Goal: Transaction & Acquisition: Subscribe to service/newsletter

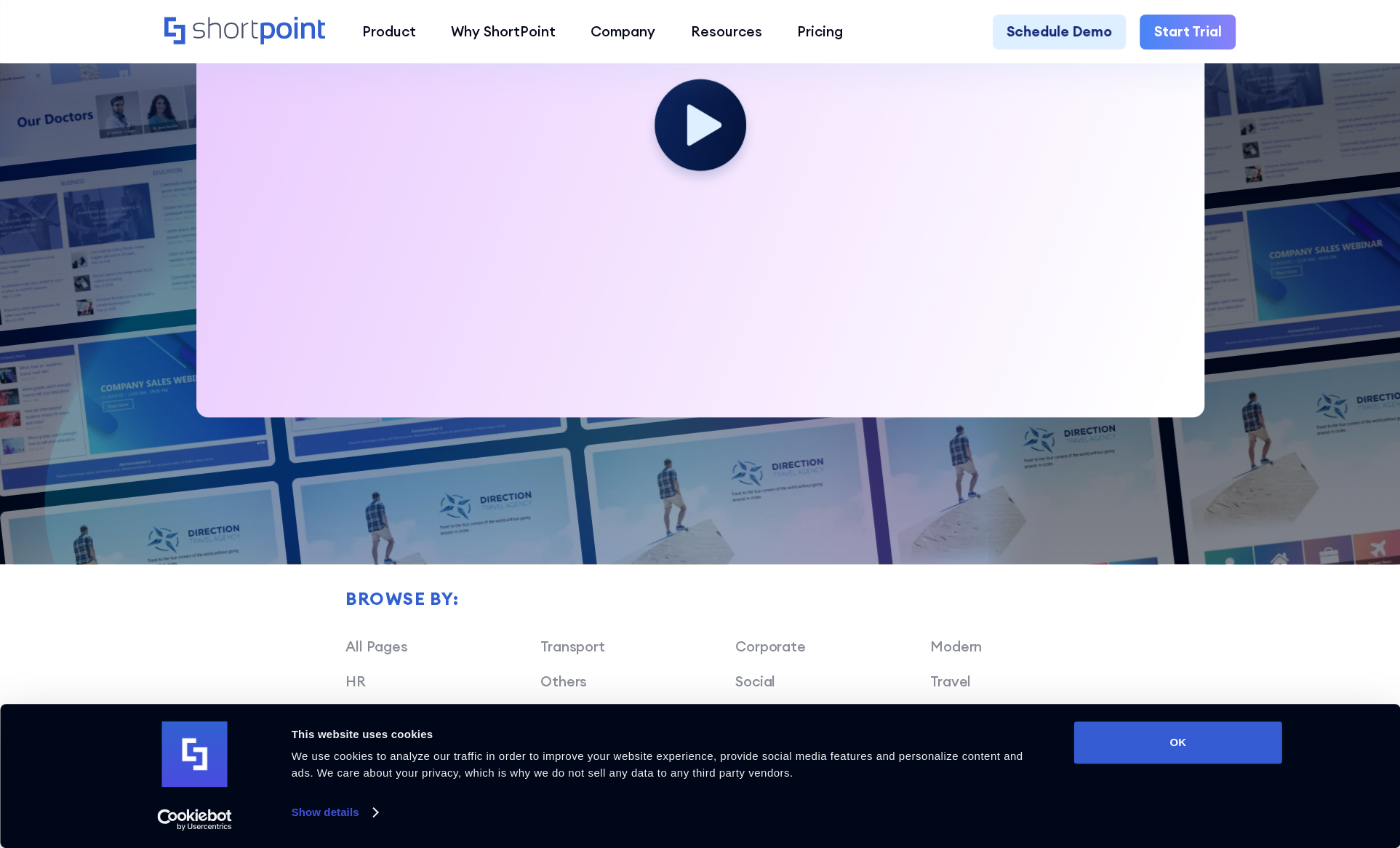
scroll to position [727, 0]
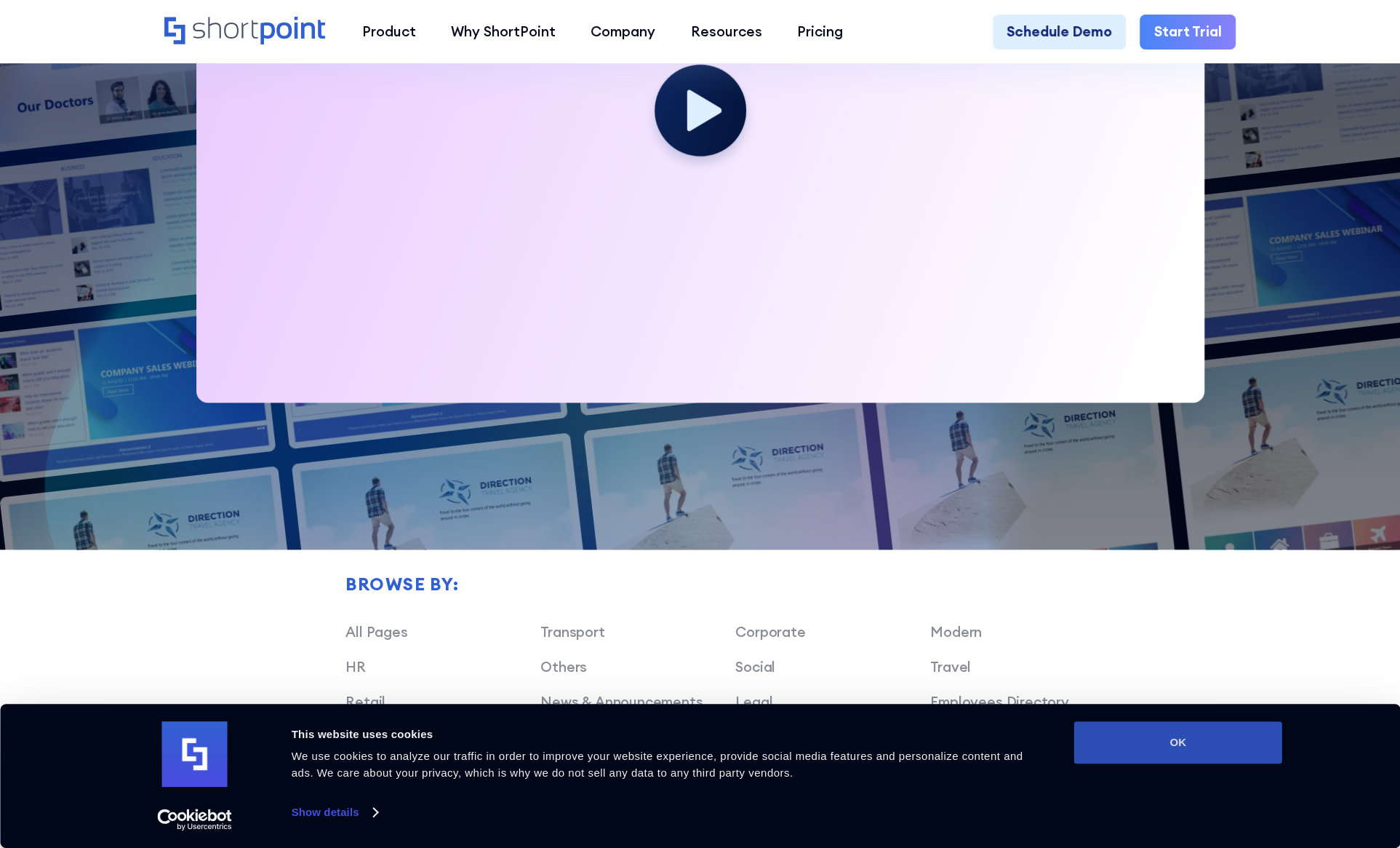
drag, startPoint x: 1199, startPoint y: 734, endPoint x: 1176, endPoint y: 732, distance: 23.1
click at [1199, 734] on button "OK" at bounding box center [1178, 741] width 208 height 42
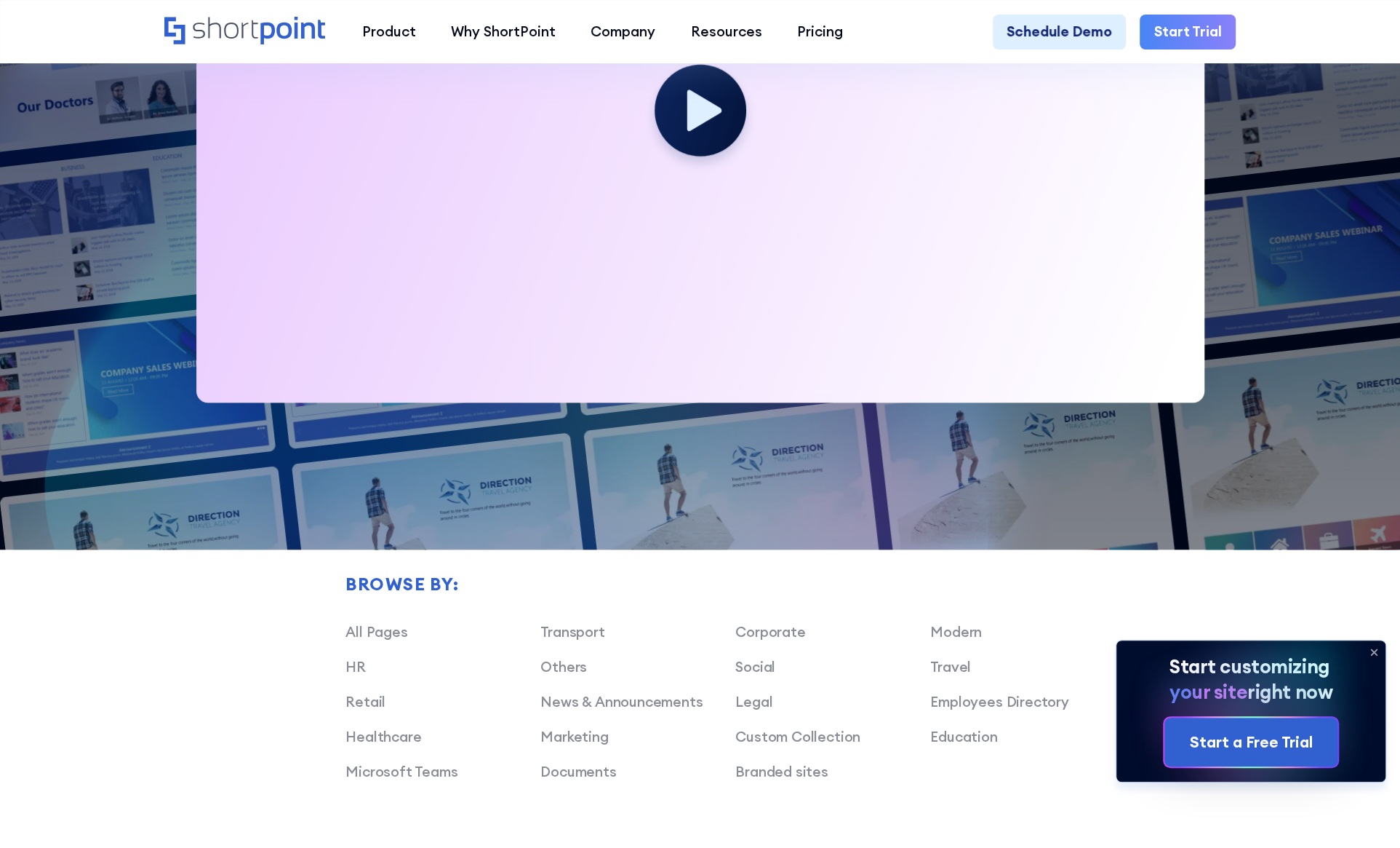
scroll to position [0, 0]
click at [739, 710] on link "Legal" at bounding box center [753, 702] width 37 height 18
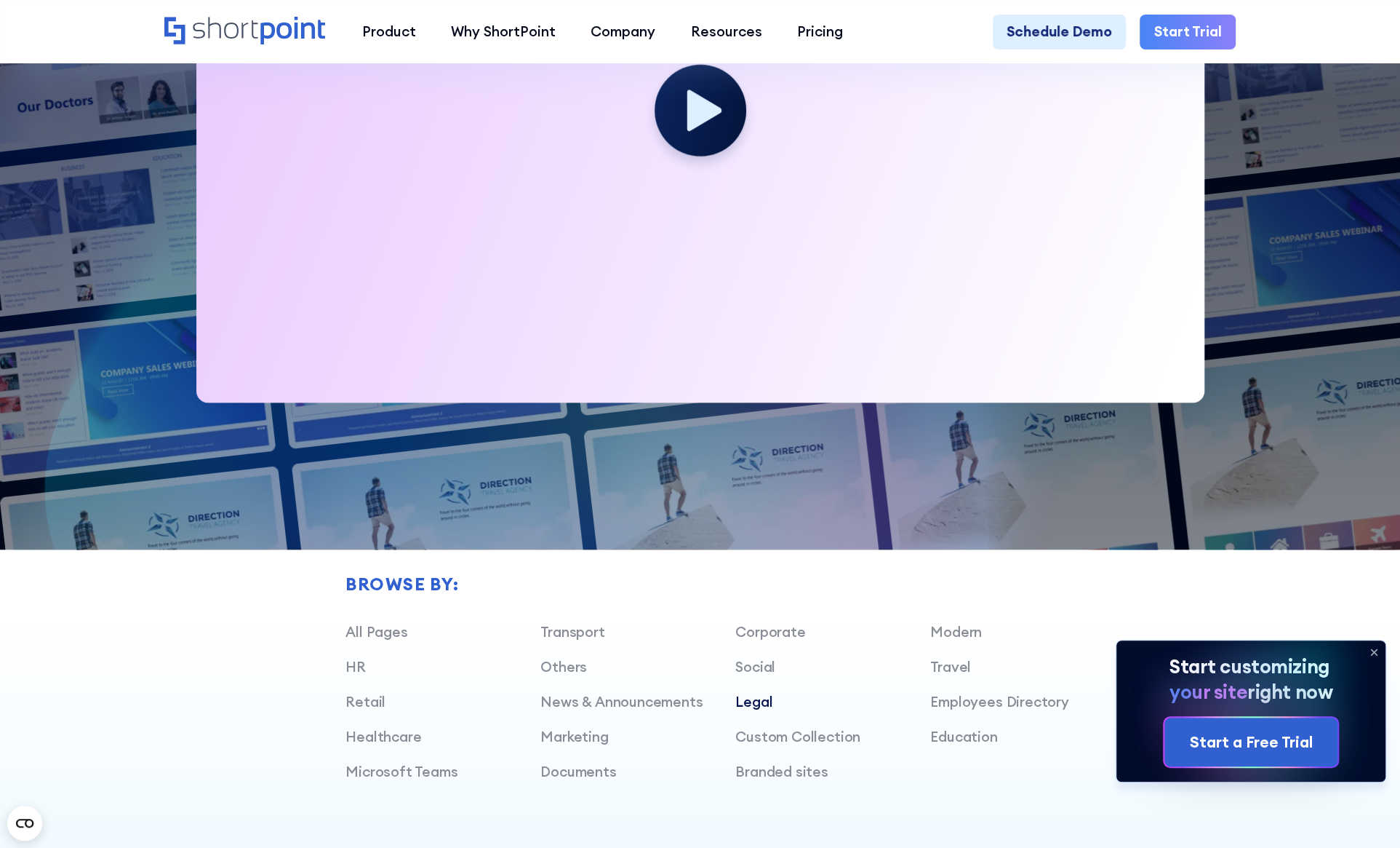
click at [739, 710] on link "Legal" at bounding box center [753, 702] width 37 height 18
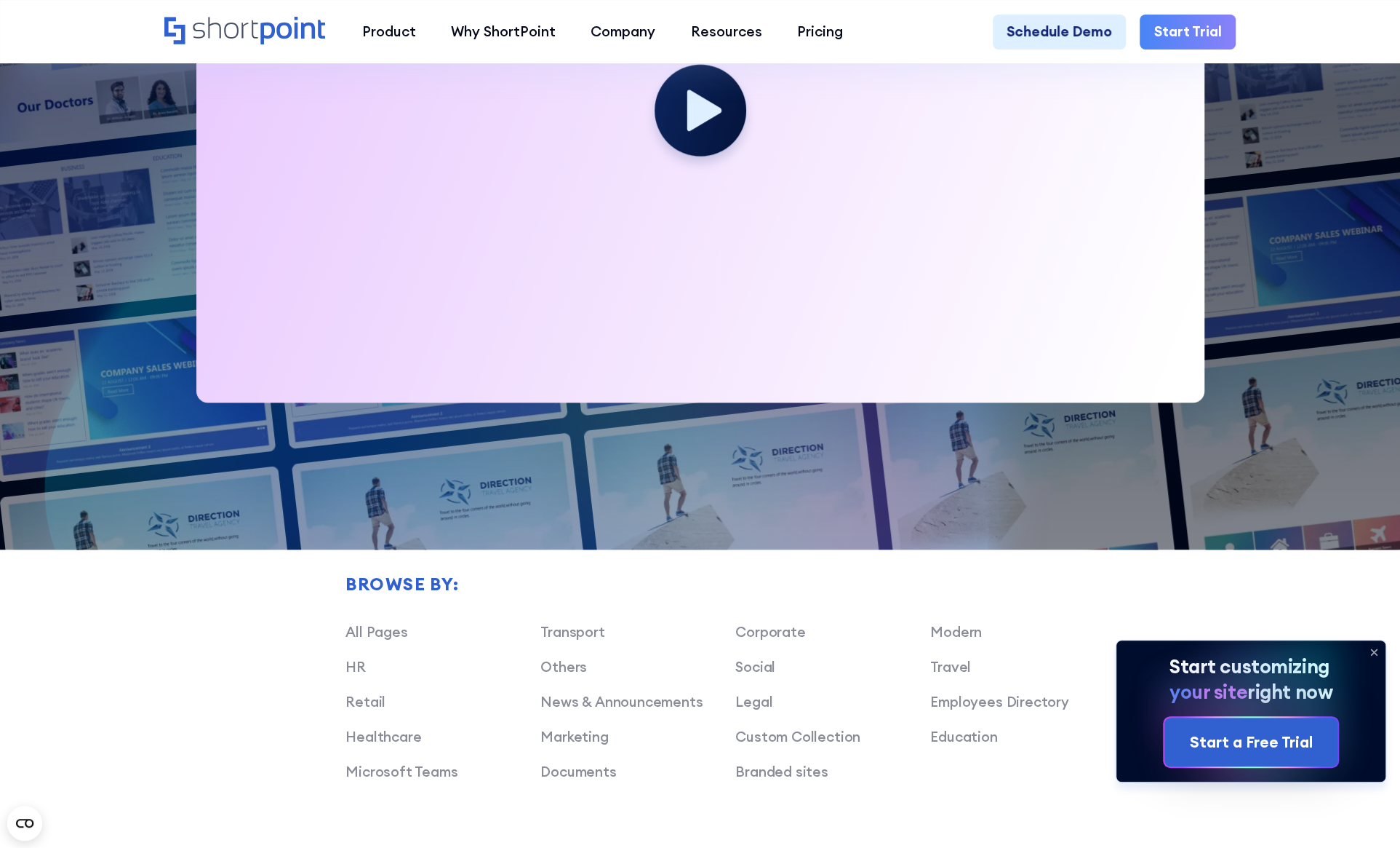
click at [772, 712] on div "Legal" at bounding box center [833, 702] width 195 height 21
click at [759, 710] on link "Legal" at bounding box center [753, 702] width 37 height 18
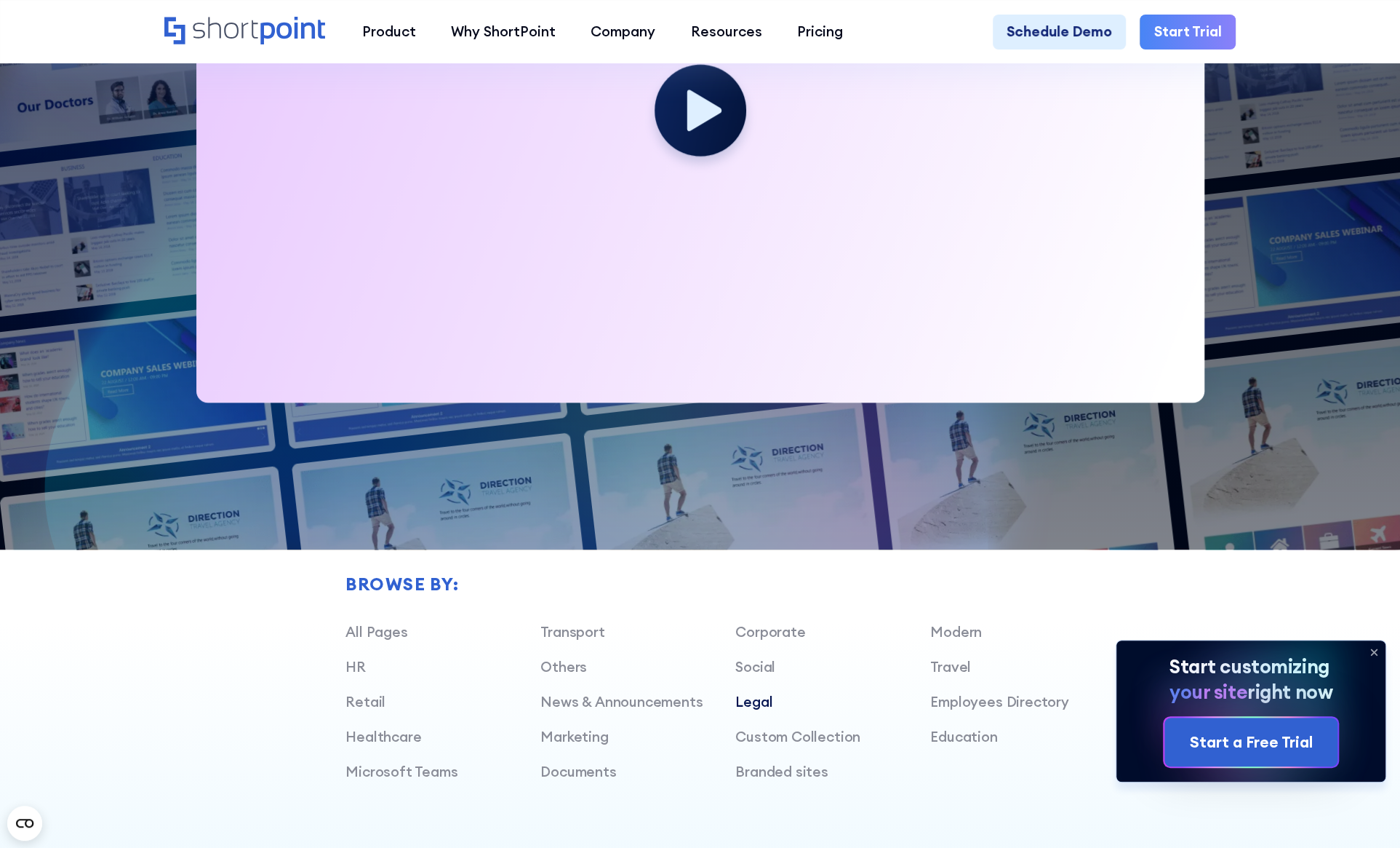
click at [759, 710] on link "Legal" at bounding box center [753, 702] width 37 height 18
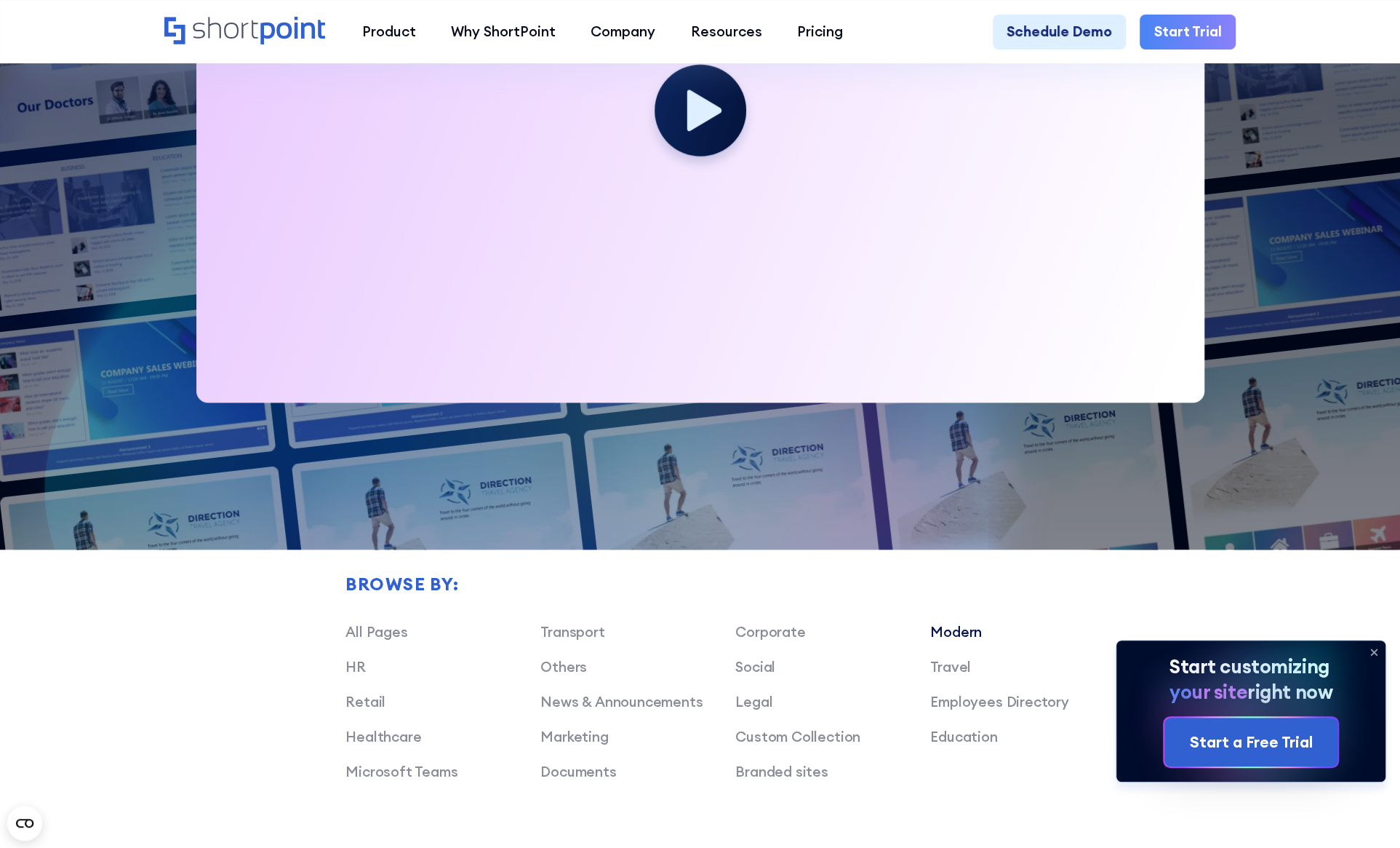
click at [975, 640] on link "Modern" at bounding box center [957, 632] width 52 height 18
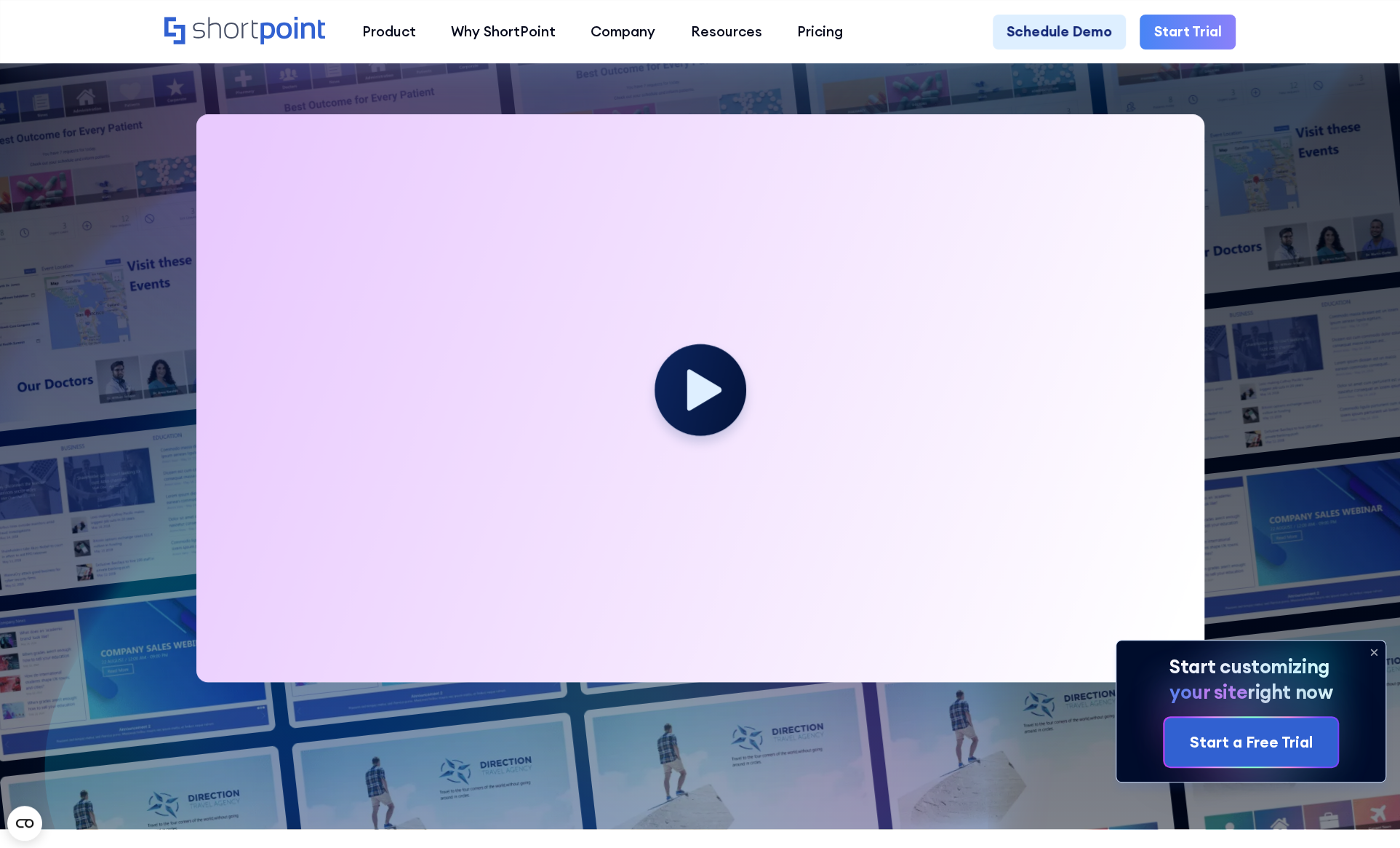
scroll to position [436, 0]
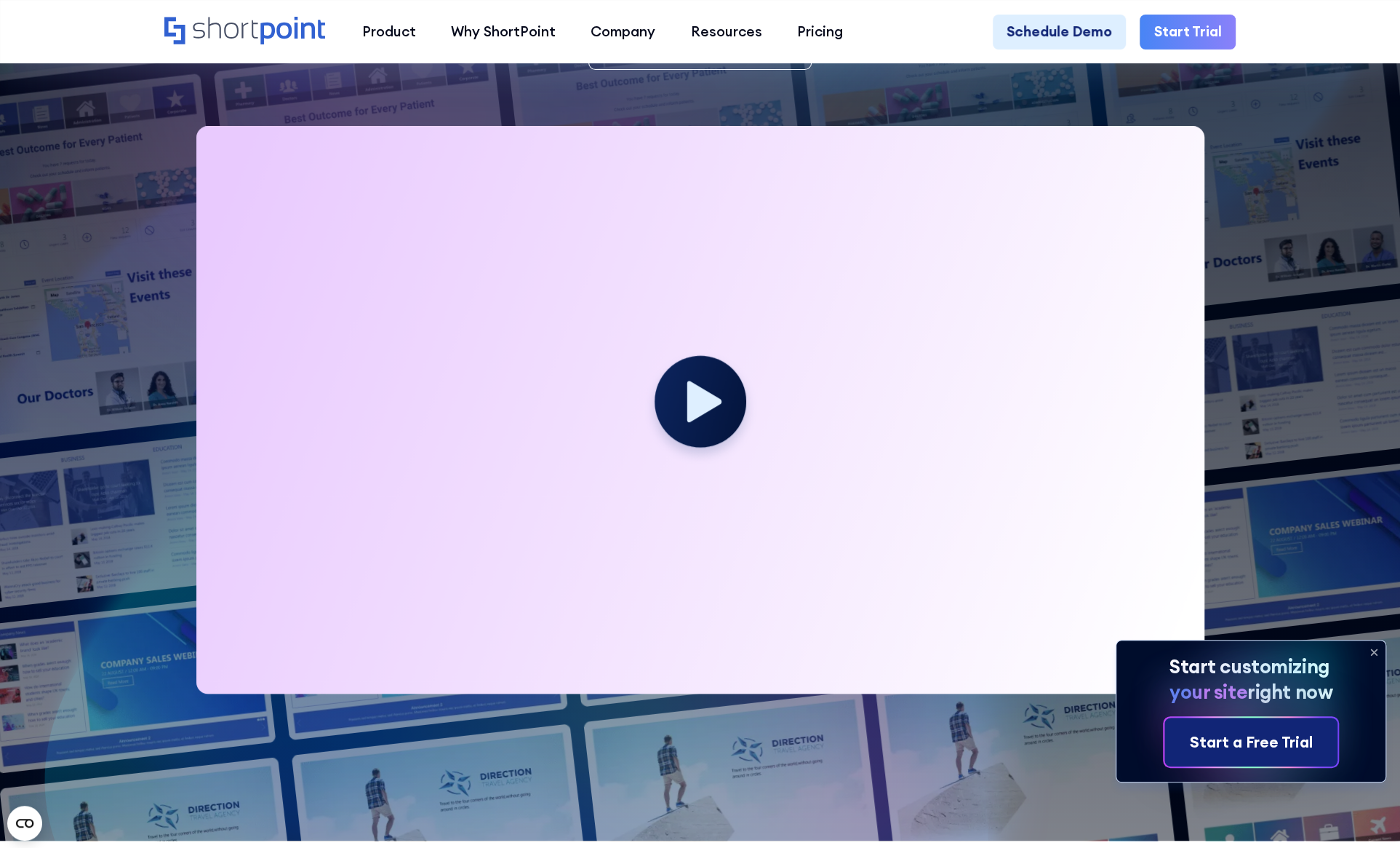
click at [1241, 747] on div "Start a Free Trial" at bounding box center [1251, 740] width 123 height 23
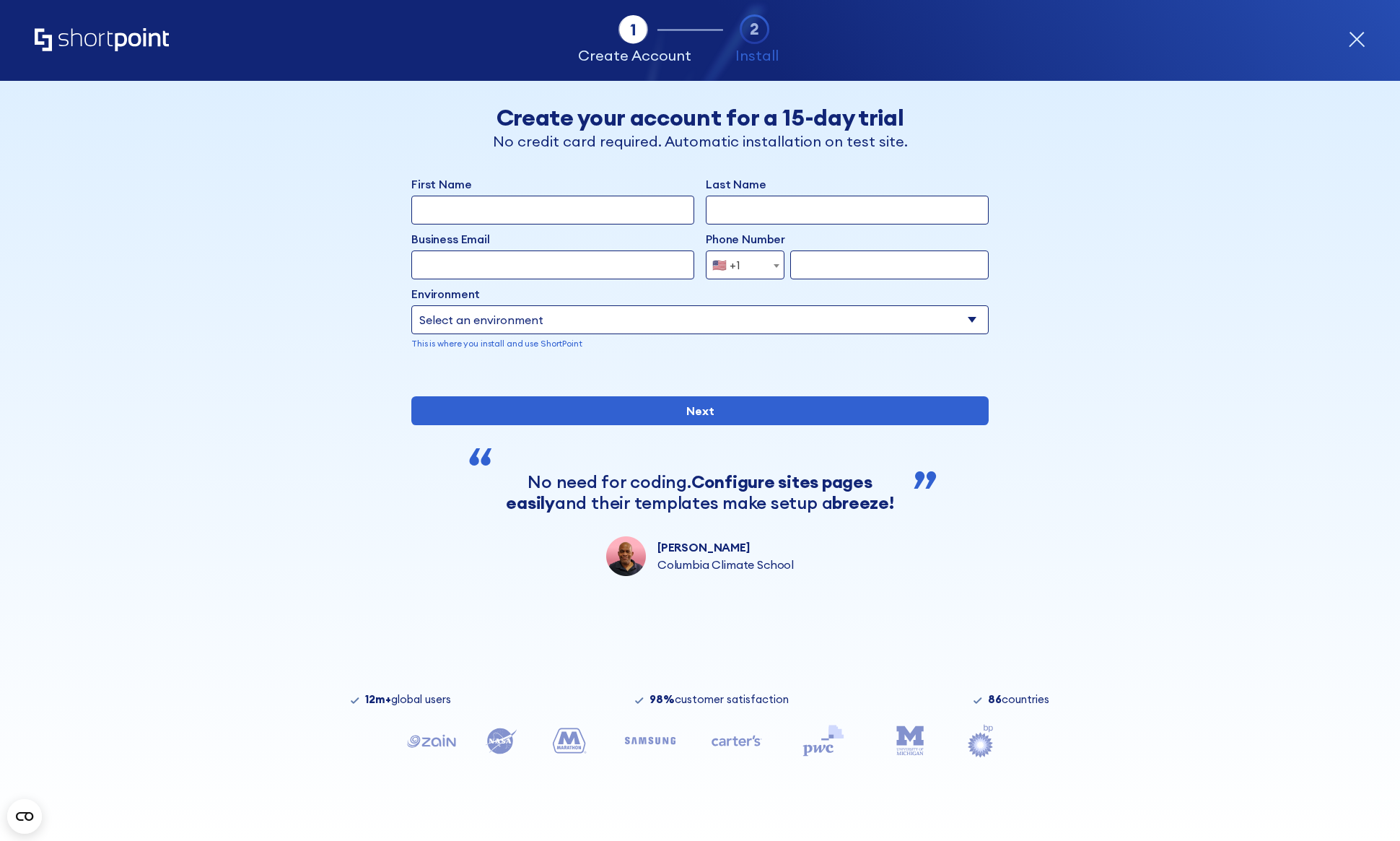
click at [565, 199] on input "First Name" at bounding box center [553, 210] width 283 height 29
click at [561, 217] on input "First Name" at bounding box center [553, 210] width 283 height 29
click at [0, 0] on com-1password-button at bounding box center [0, 0] width 0 height 0
click at [525, 210] on input "First Name" at bounding box center [553, 210] width 283 height 29
type input "Gerty"
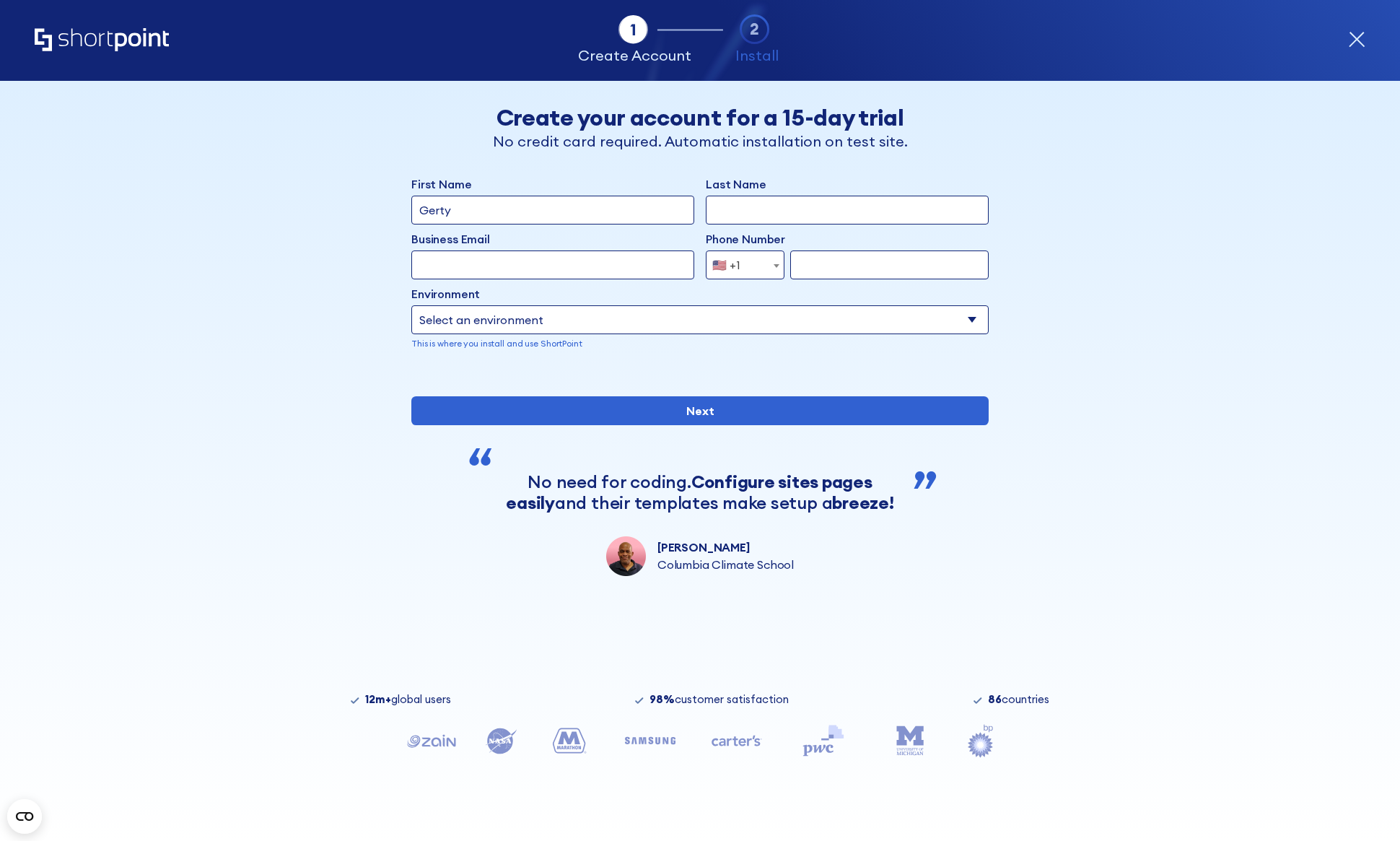
type input "Tsinnie"
type input "gerty.tsinnie@917solutions.com"
type input "9283209693"
click at [656, 316] on select "Select an environment Microsoft 365 SharePoint Online SharePoint 2019 (On-Premi…" at bounding box center [700, 319] width 577 height 29
select select "Microsoft 365"
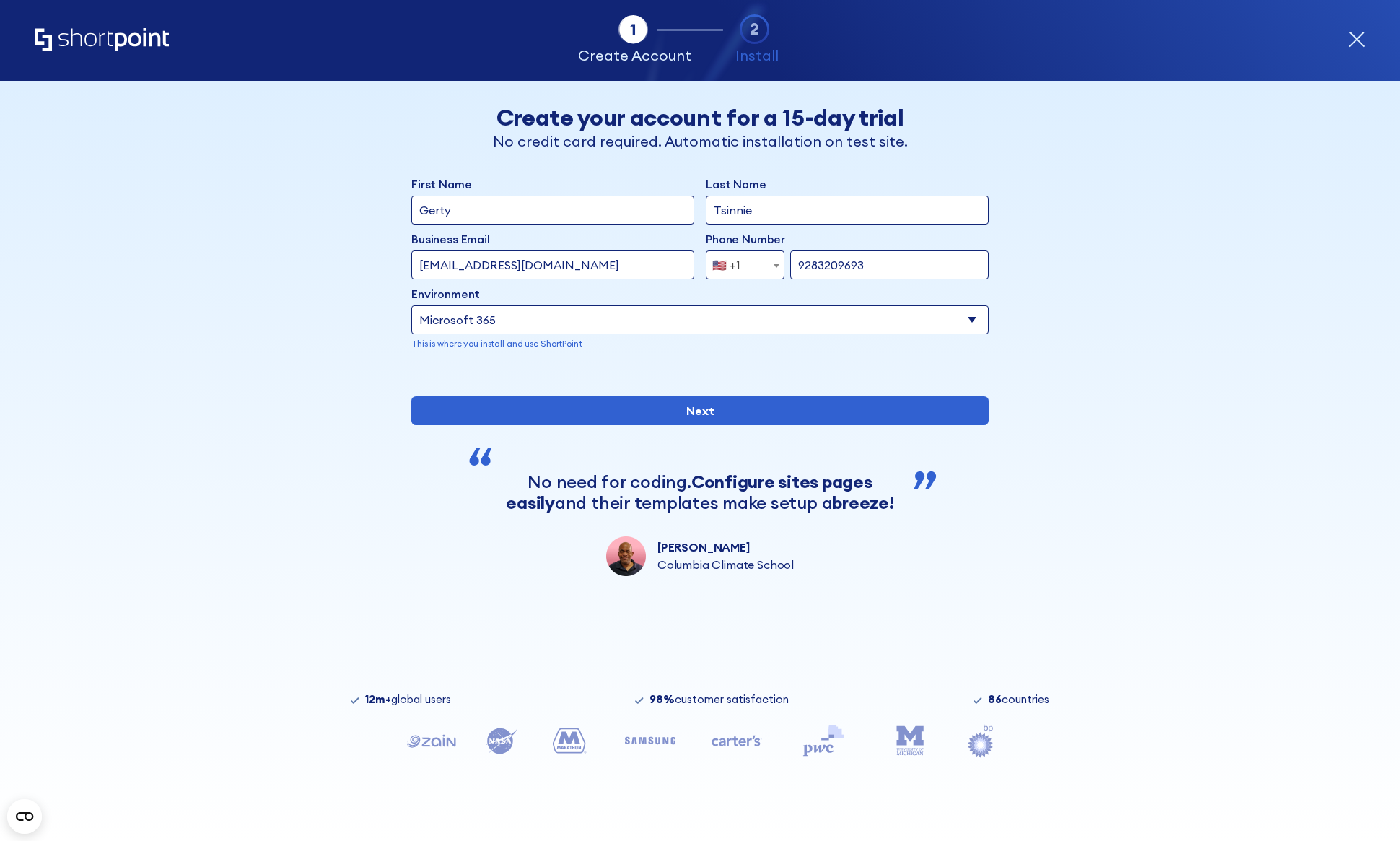
click at [411, 305] on select "Select an environment Microsoft 365 SharePoint Online SharePoint 2019 (On-Premi…" at bounding box center [700, 319] width 577 height 29
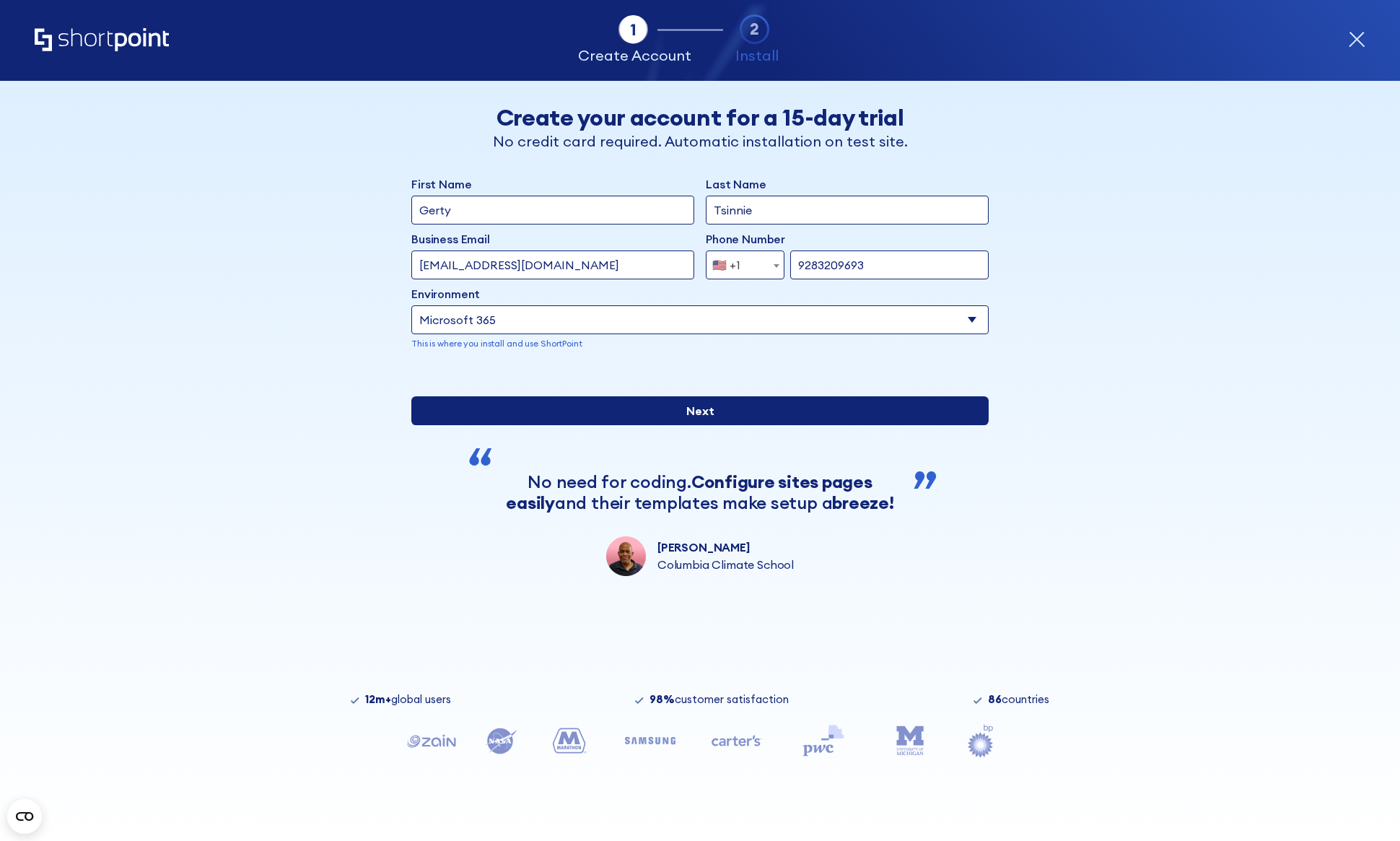
click at [586, 425] on input "Next" at bounding box center [700, 410] width 577 height 29
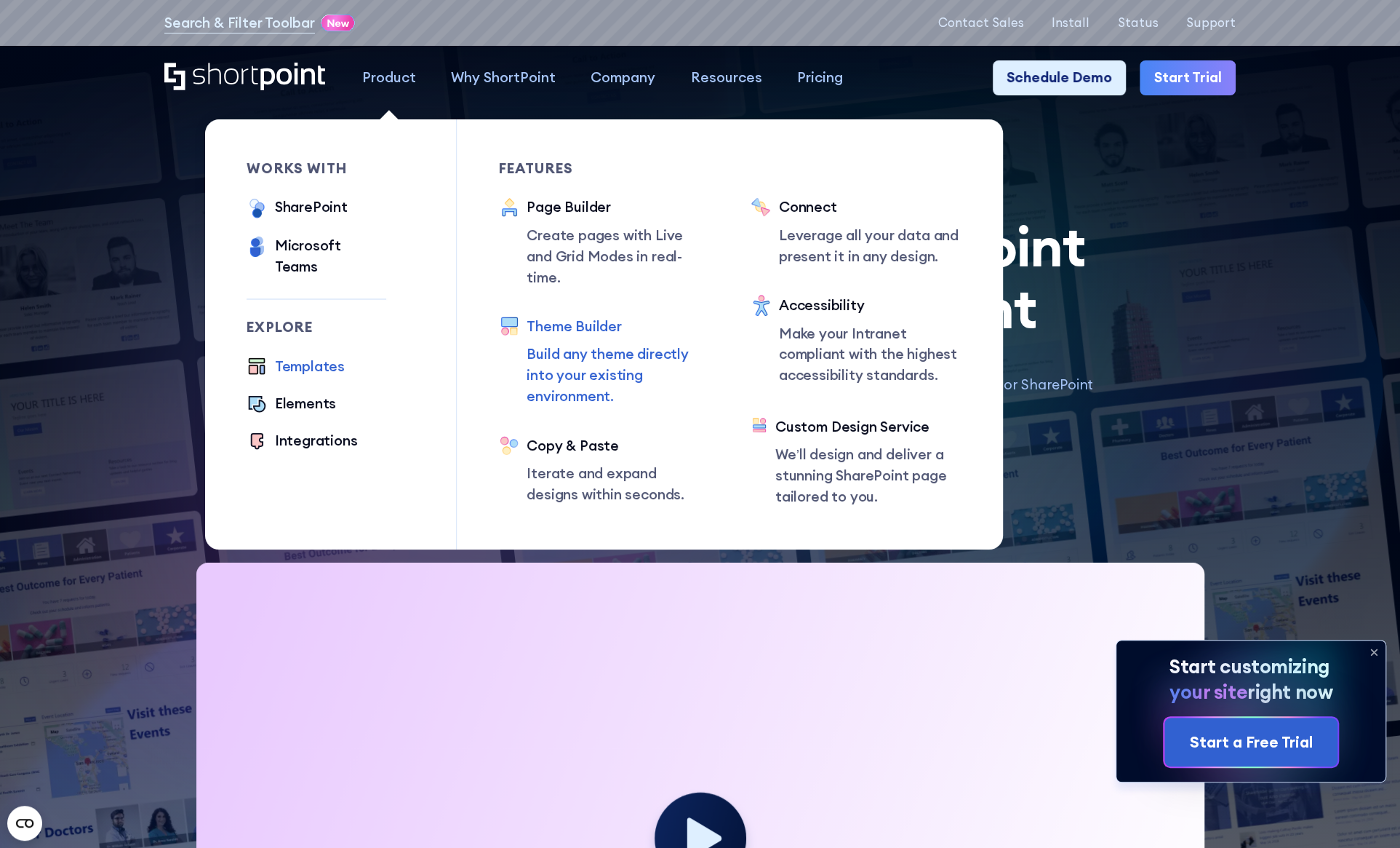
click at [603, 322] on div "Theme Builder Build any theme directly into your existing environment." at bounding box center [618, 361] width 182 height 91
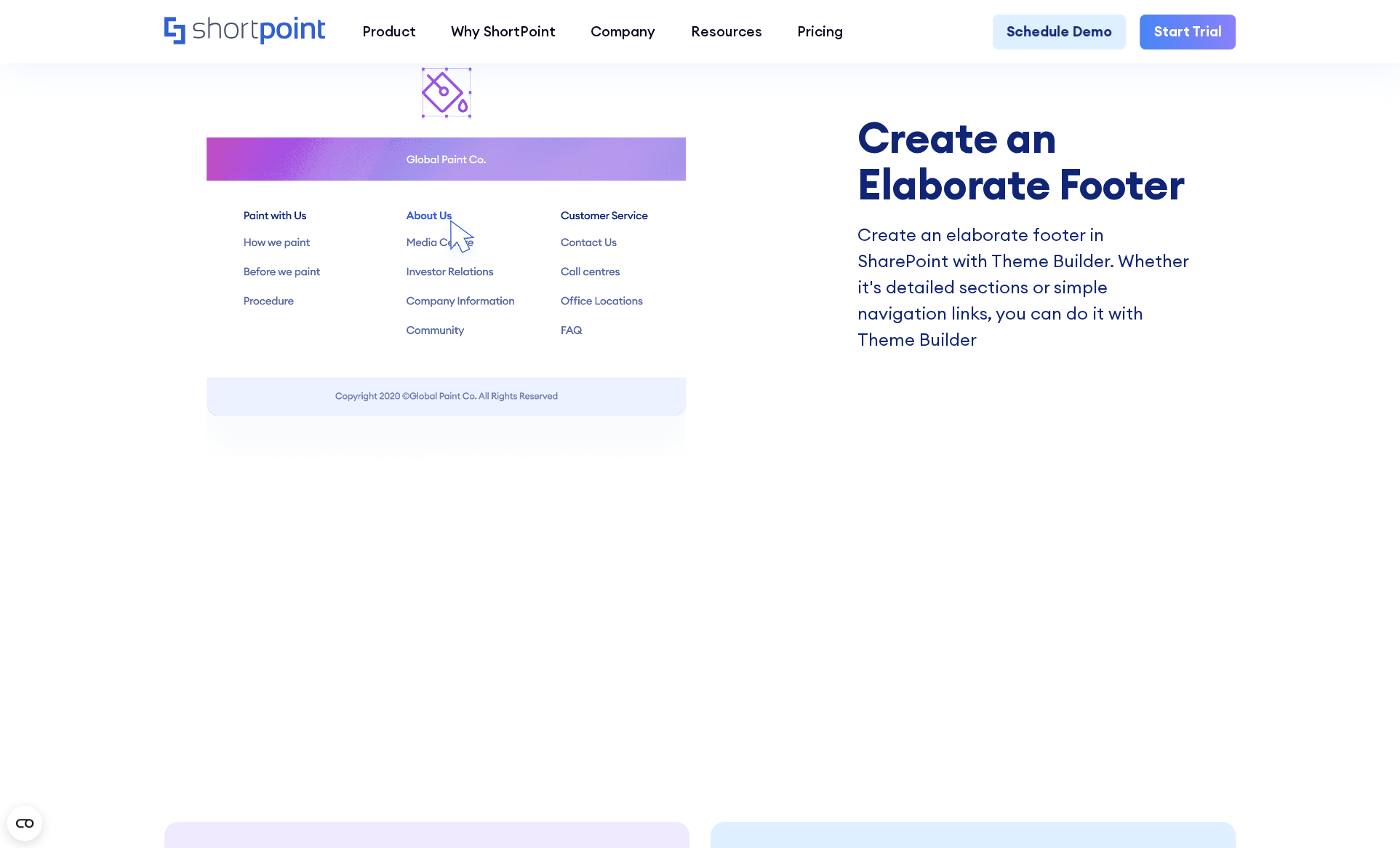
scroll to position [3273, 0]
